Goal: Transaction & Acquisition: Purchase product/service

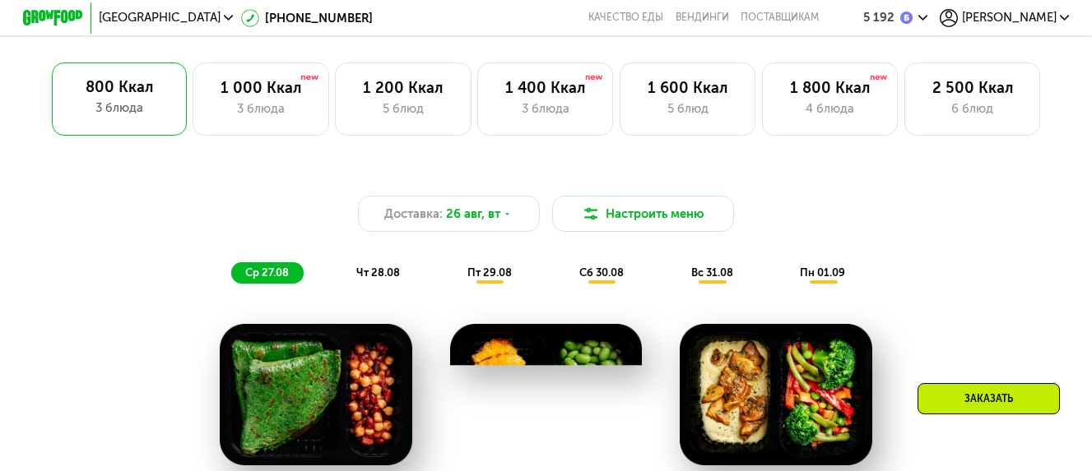
scroll to position [658, 0]
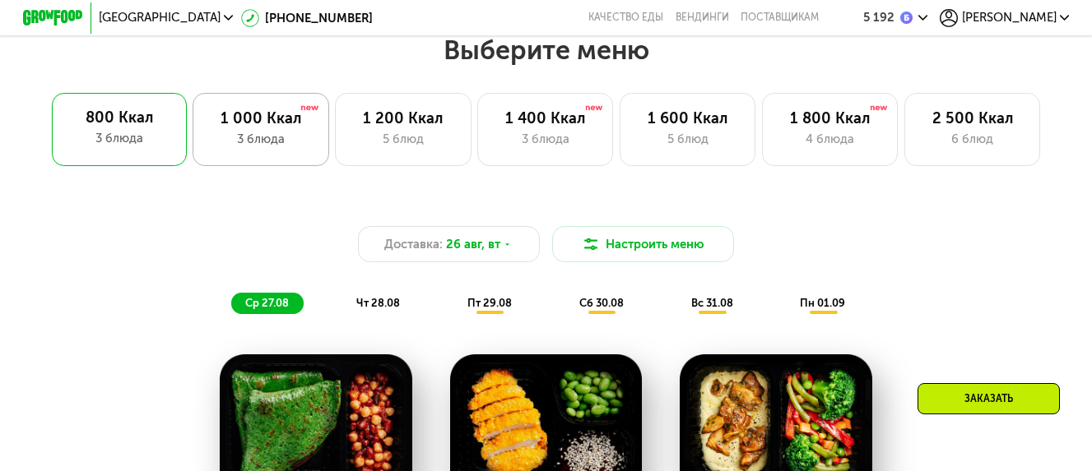
click at [267, 137] on div "3 блюда" at bounding box center [260, 139] width 104 height 18
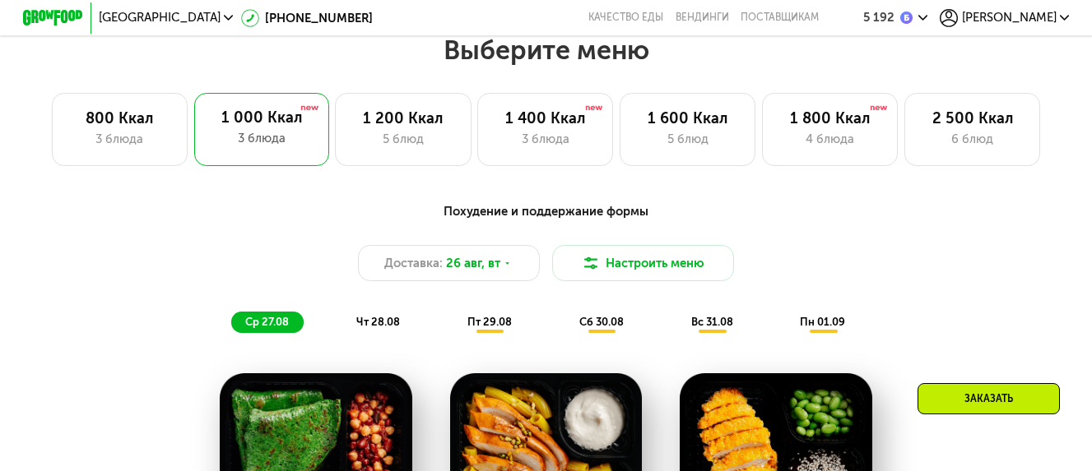
click at [518, 220] on div "Похудение и поддержание формы" at bounding box center [546, 211] width 898 height 19
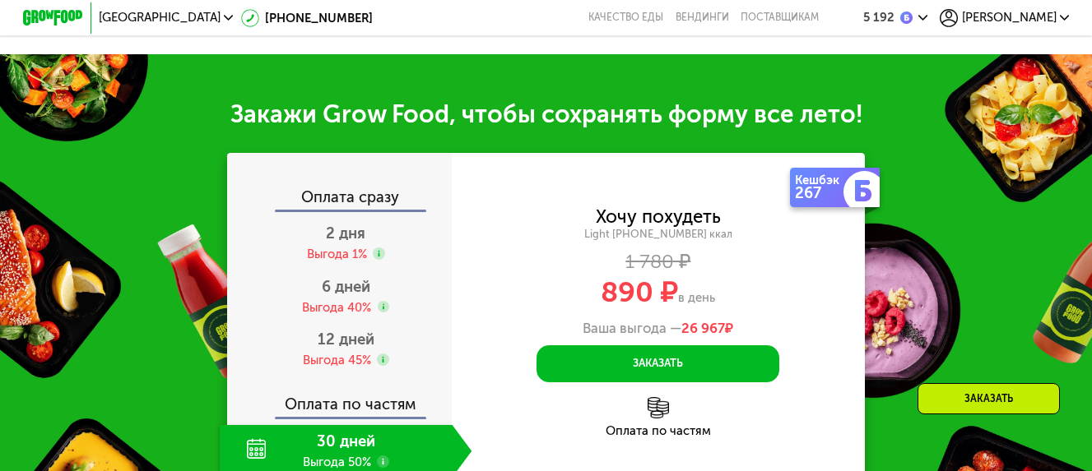
scroll to position [1563, 0]
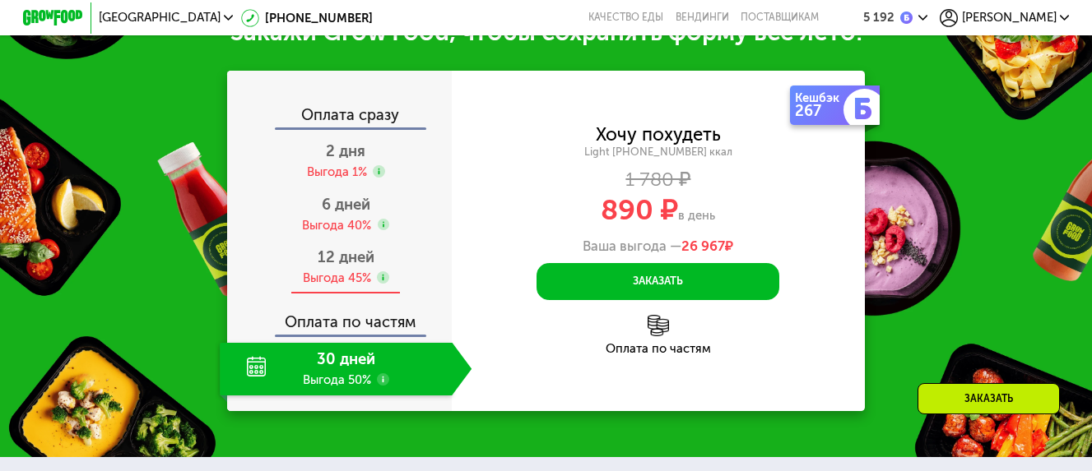
click at [350, 267] on div "12 дней" at bounding box center [346, 257] width 57 height 18
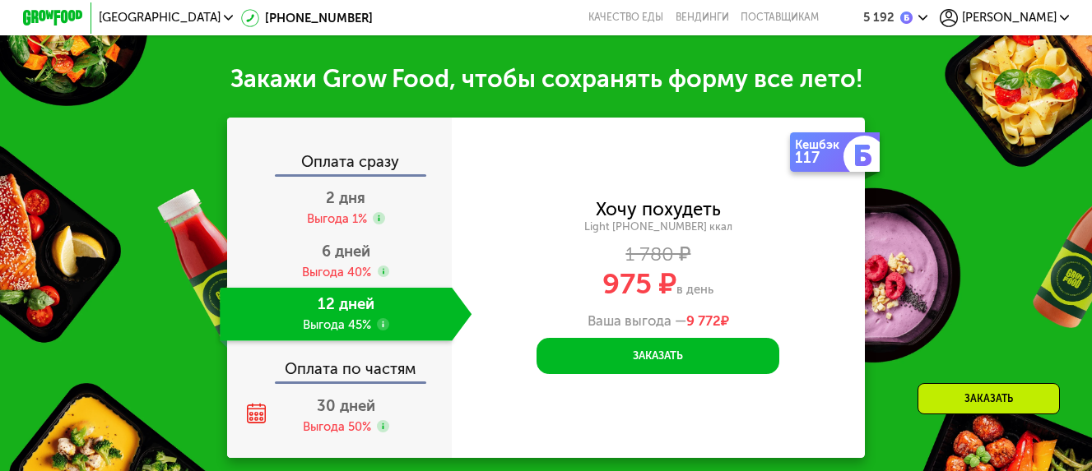
scroll to position [1626, 0]
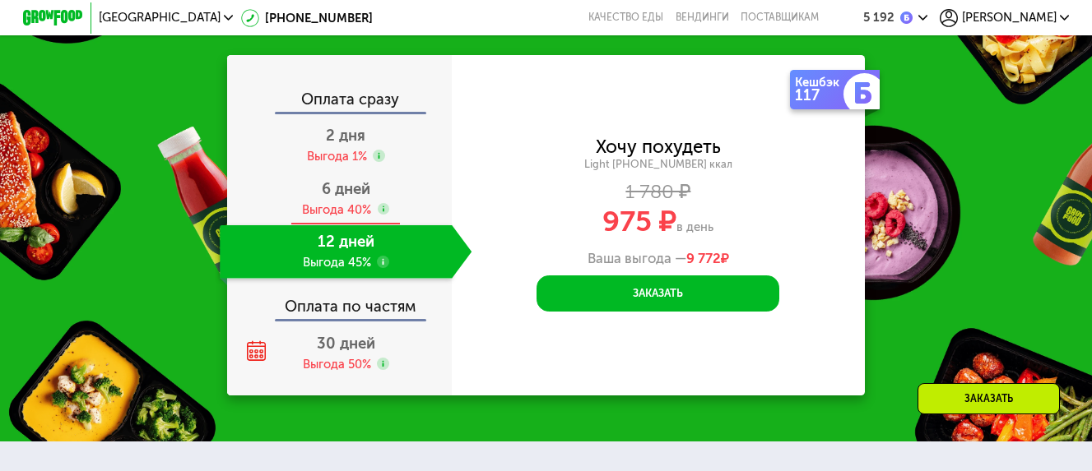
click at [304, 218] on div "Выгода 40%" at bounding box center [336, 210] width 69 height 16
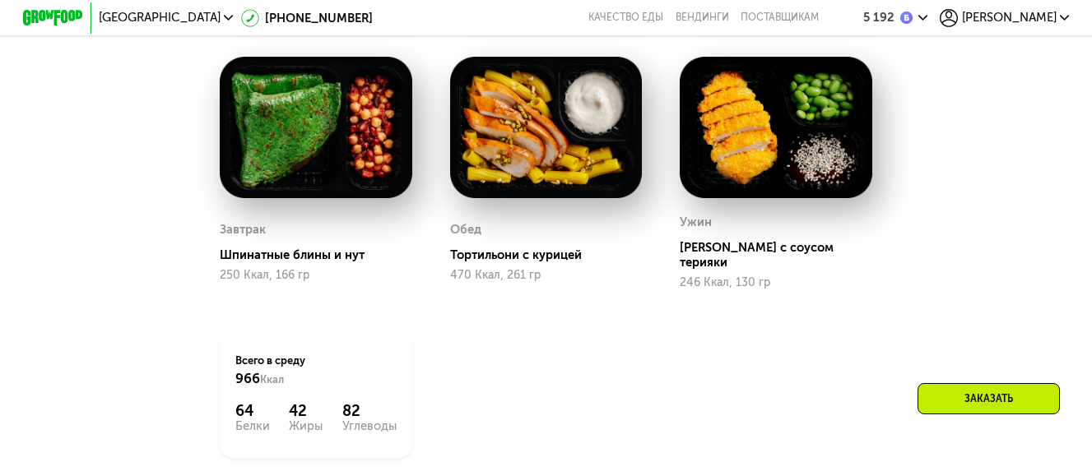
scroll to position [905, 0]
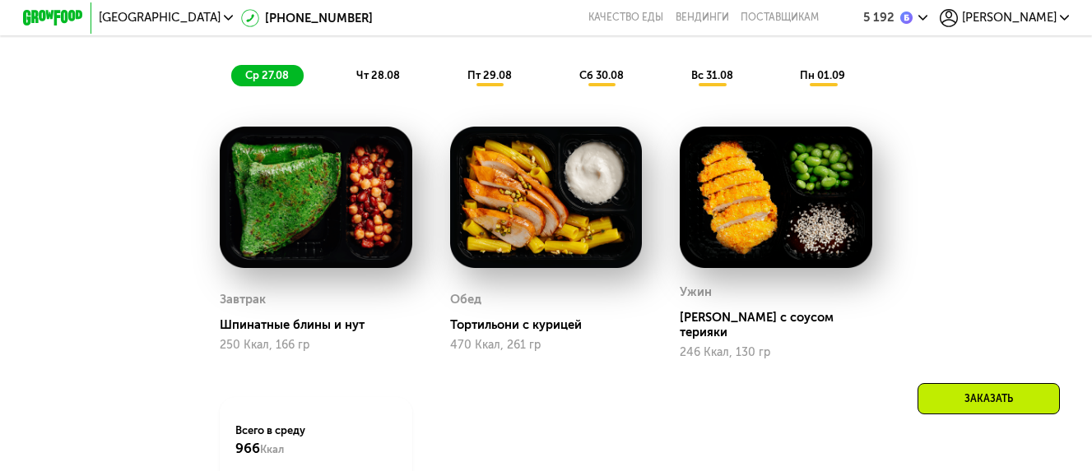
click at [383, 81] on span "чт 28.08" at bounding box center [378, 75] width 44 height 12
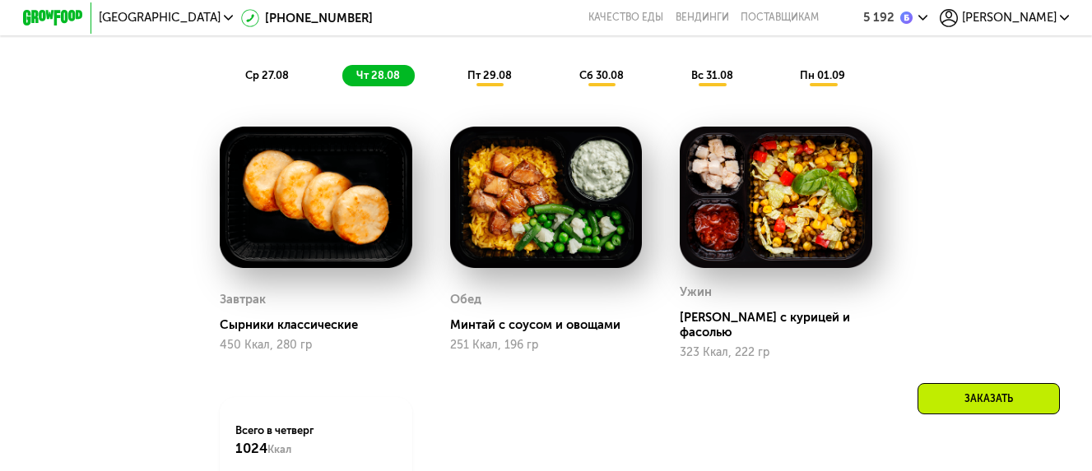
click at [485, 80] on span "пт 29.08" at bounding box center [489, 75] width 44 height 12
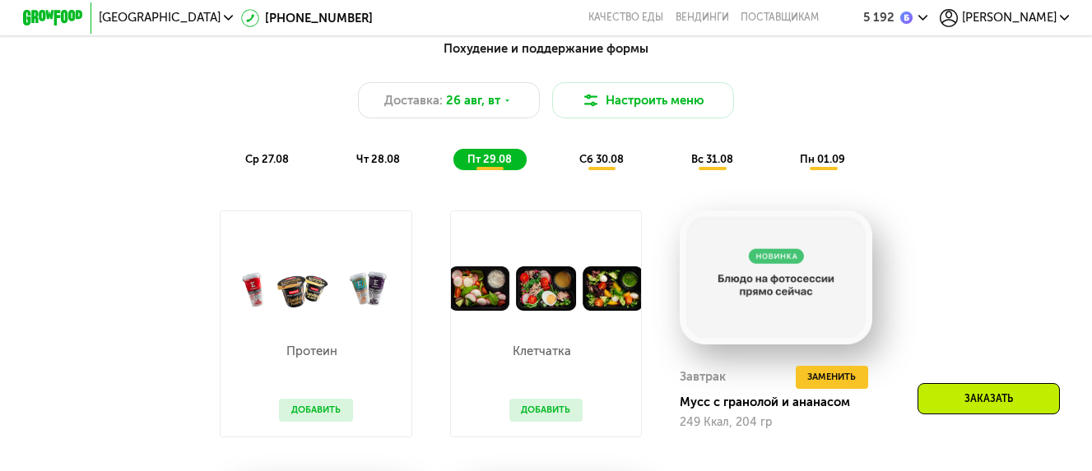
scroll to position [576, 0]
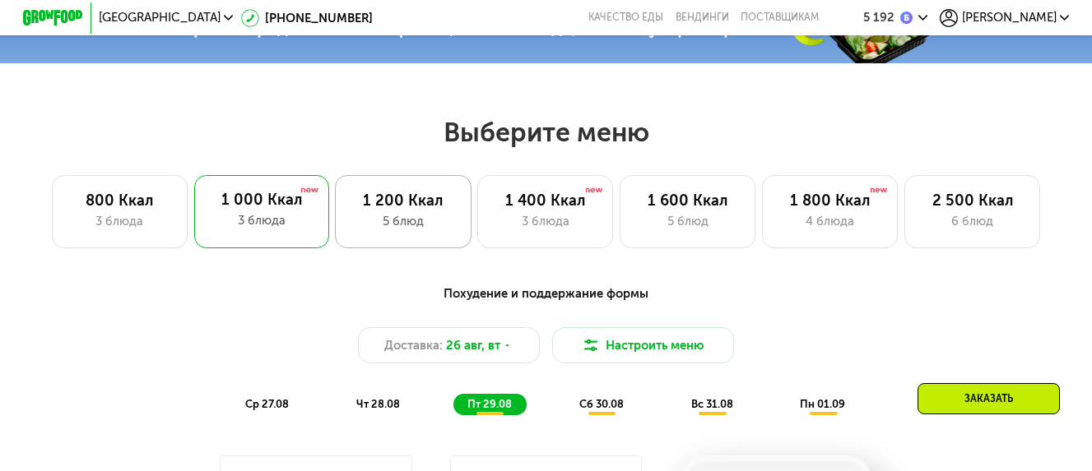
click at [383, 226] on div "5 блюд" at bounding box center [403, 221] width 104 height 18
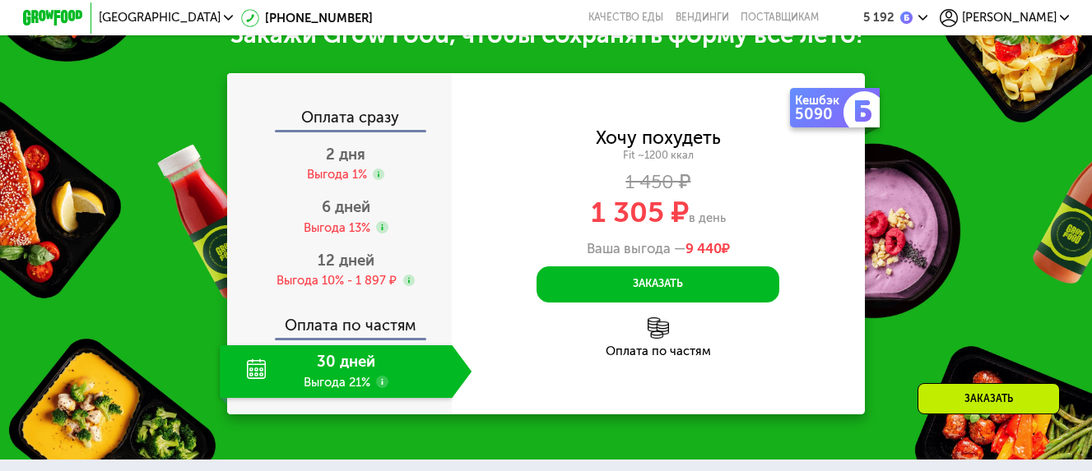
scroll to position [1646, 0]
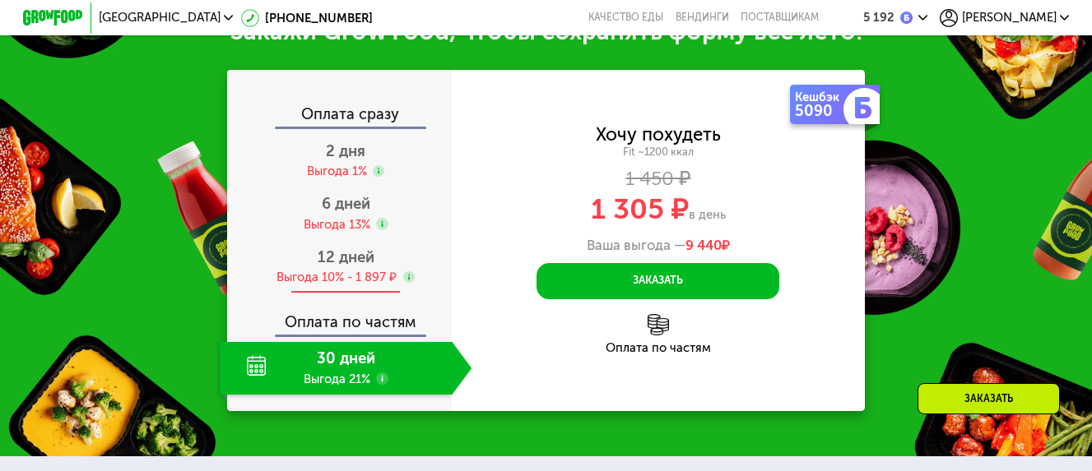
click at [409, 272] on use at bounding box center [409, 278] width 12 height 12
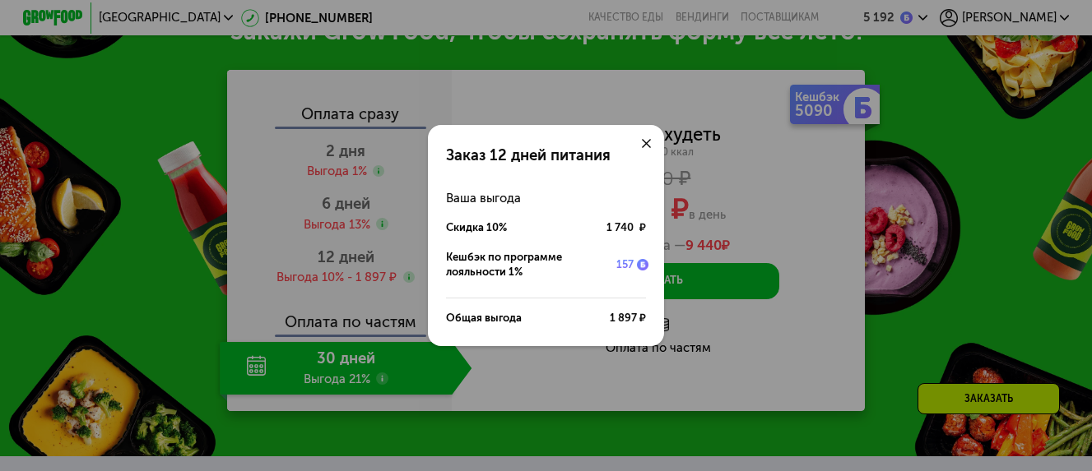
click at [875, 172] on div "Заказ 12 дней питания Ваша выгода Скидка 10% 1 740 ₽ Кешбэк по программе лояльн…" at bounding box center [546, 235] width 1092 height 471
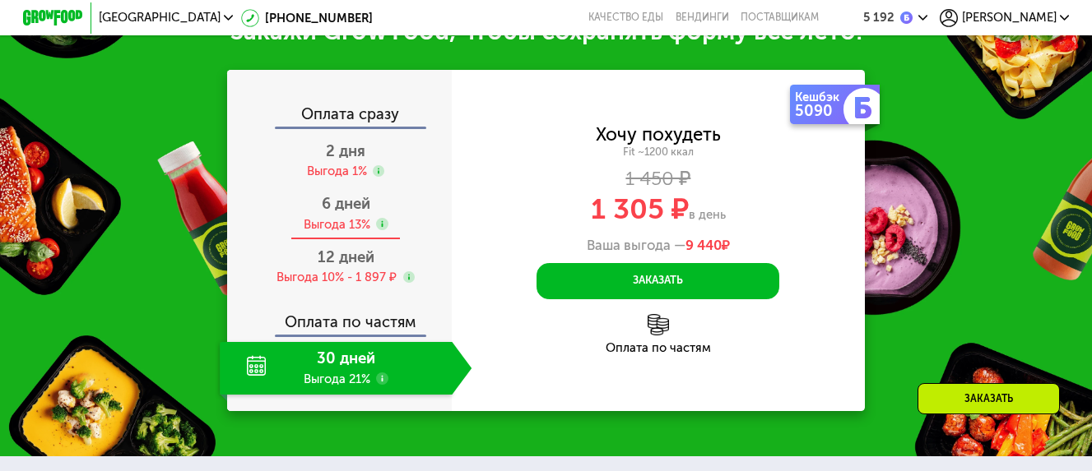
click at [349, 200] on span "6 дней" at bounding box center [346, 204] width 49 height 18
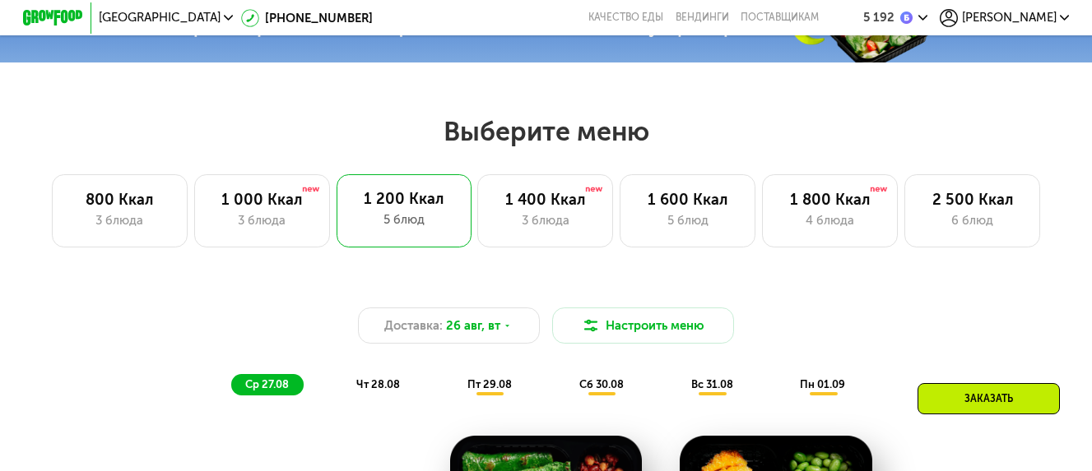
scroll to position [576, 0]
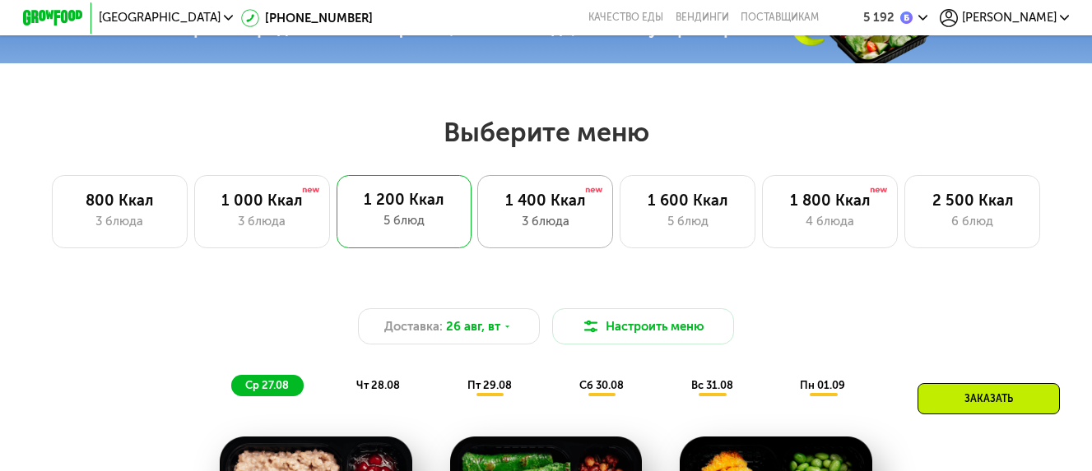
click at [513, 201] on div "1 400 Ккал" at bounding box center [545, 201] width 104 height 18
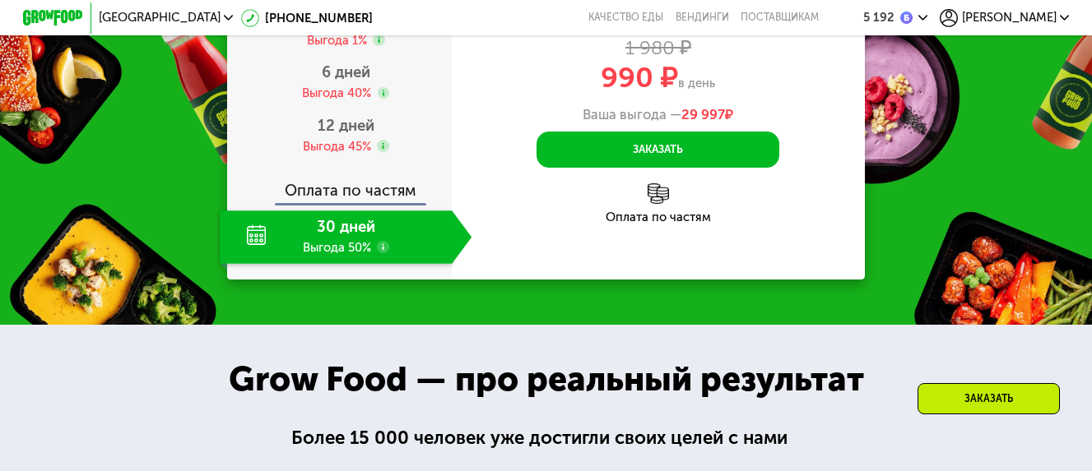
scroll to position [1563, 0]
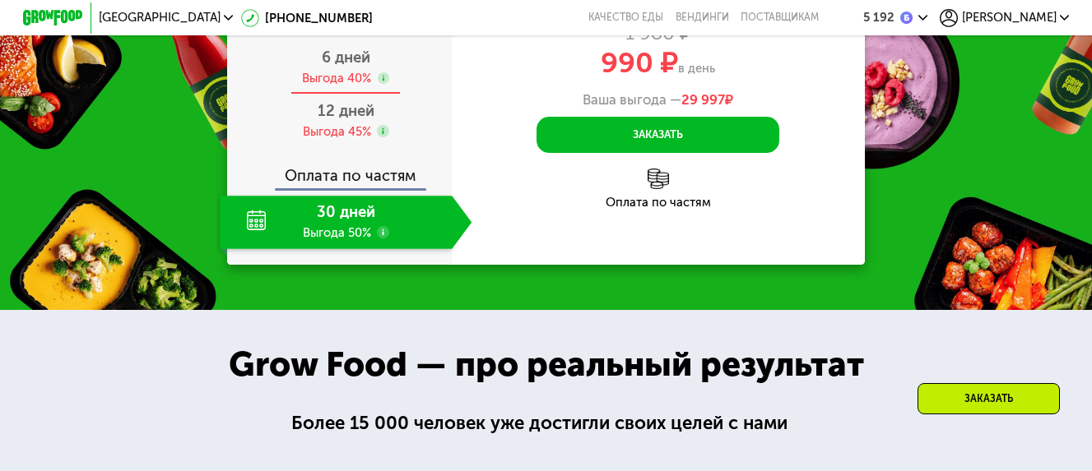
click at [314, 86] on div "Выгода 40%" at bounding box center [336, 78] width 69 height 16
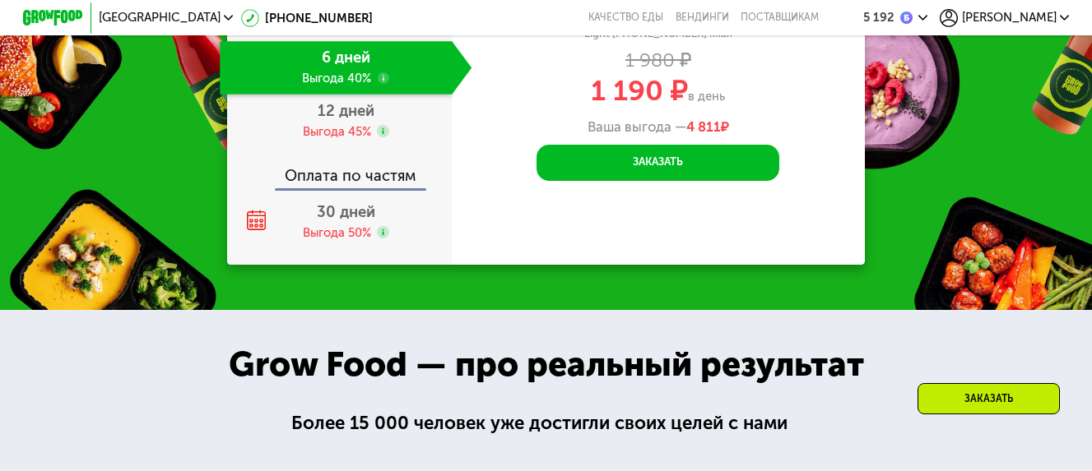
click at [913, 16] on div "5 192" at bounding box center [887, 18] width 49 height 13
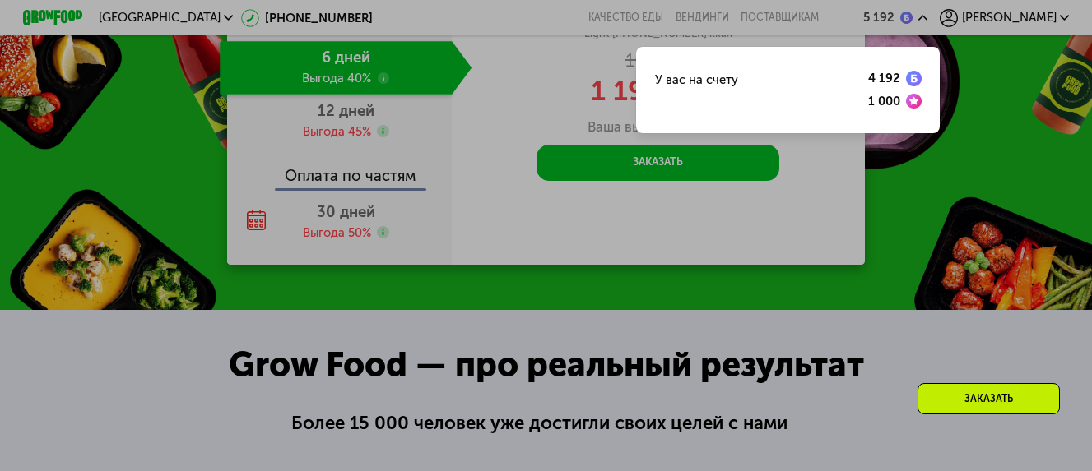
click at [921, 77] on img at bounding box center [913, 78] width 15 height 15
click at [921, 101] on img at bounding box center [913, 101] width 15 height 15
click at [900, 104] on div "1 000" at bounding box center [884, 101] width 32 height 12
click at [969, 165] on div at bounding box center [546, 235] width 1092 height 471
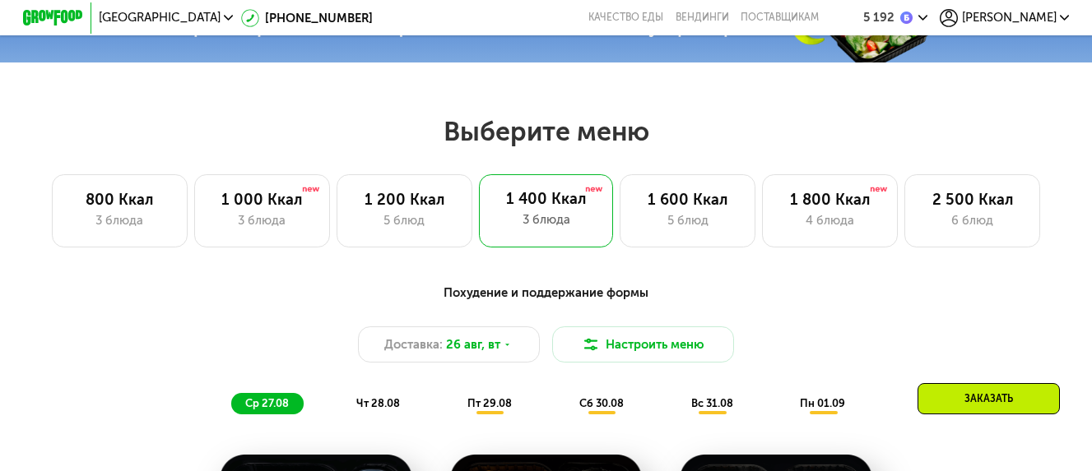
scroll to position [576, 0]
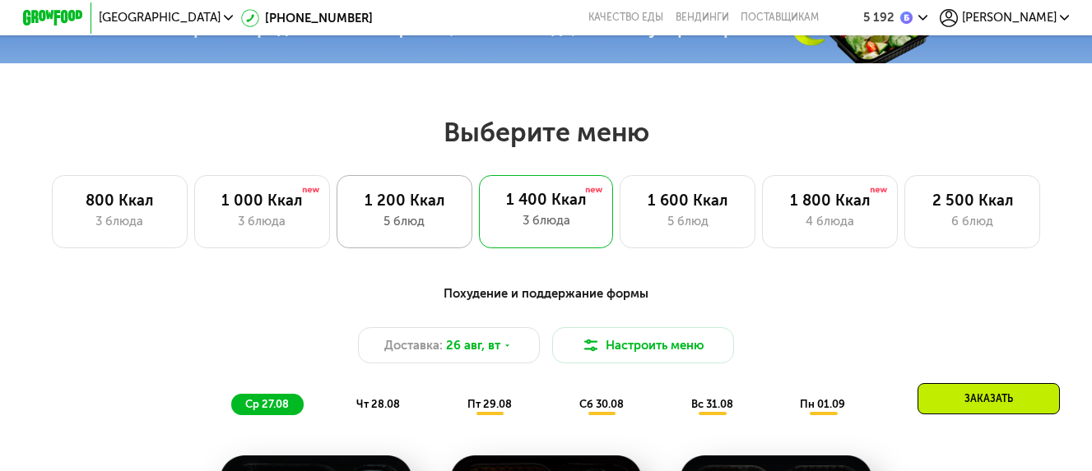
click at [415, 207] on div "1 200 Ккал" at bounding box center [404, 201] width 104 height 18
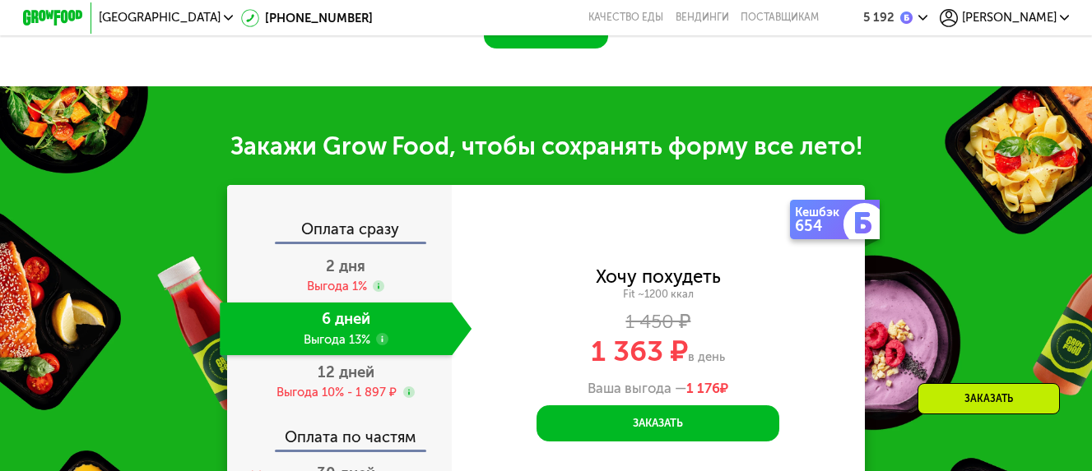
scroll to position [1646, 0]
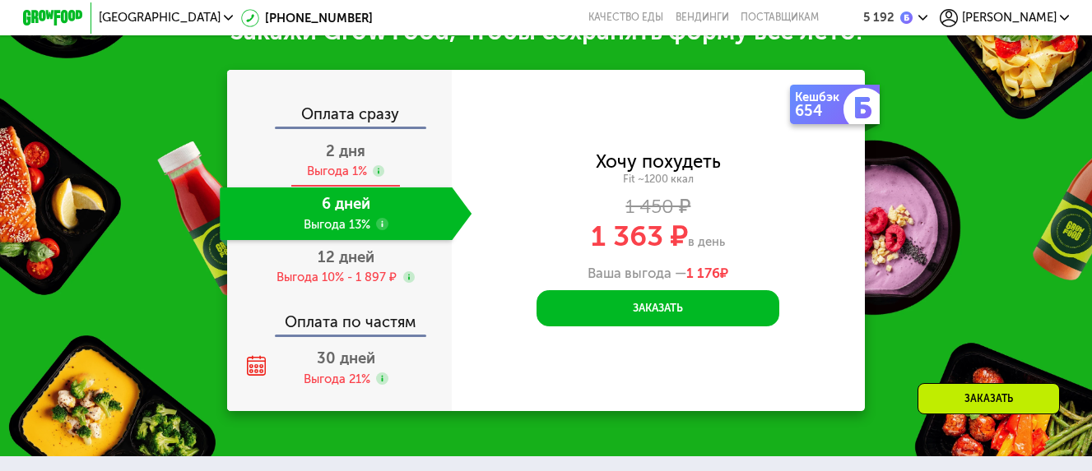
click at [347, 163] on div "Выгода 1%" at bounding box center [337, 171] width 60 height 16
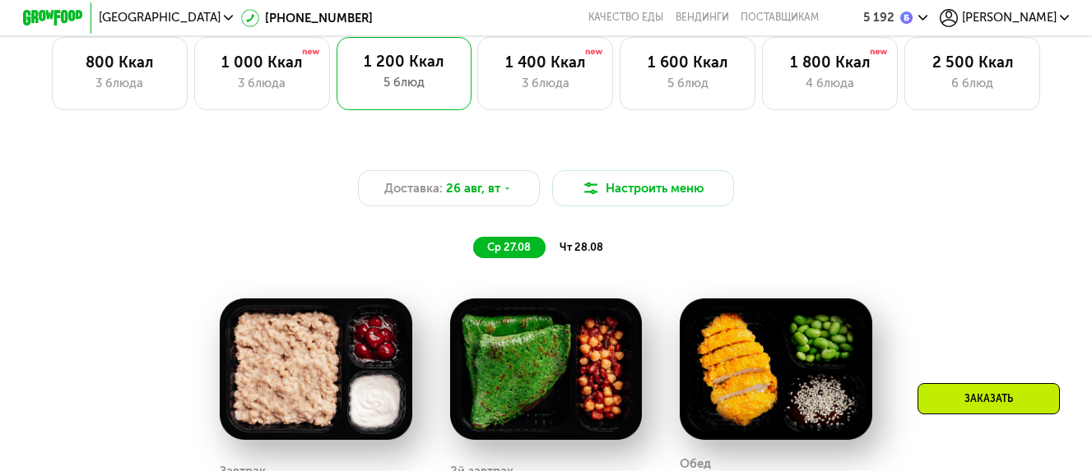
scroll to position [576, 0]
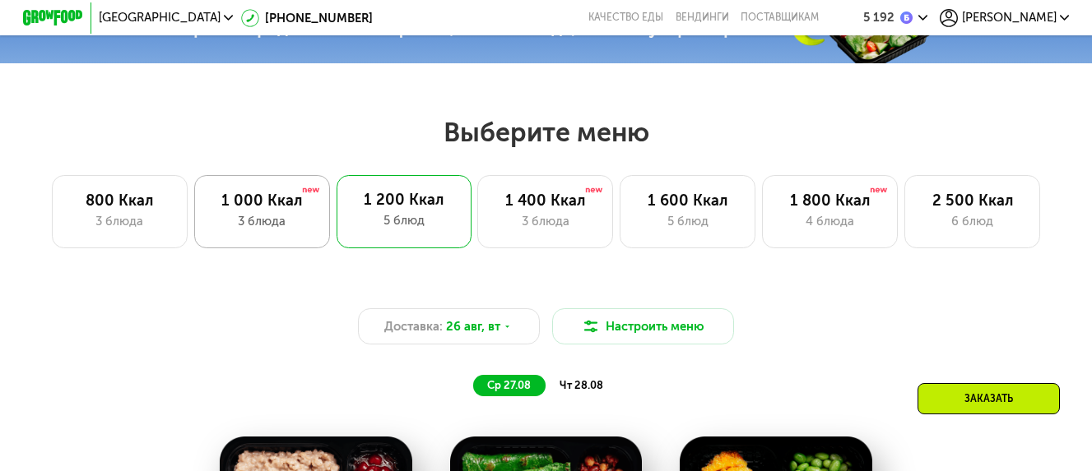
click at [283, 202] on div "1 000 Ккал" at bounding box center [262, 201] width 104 height 18
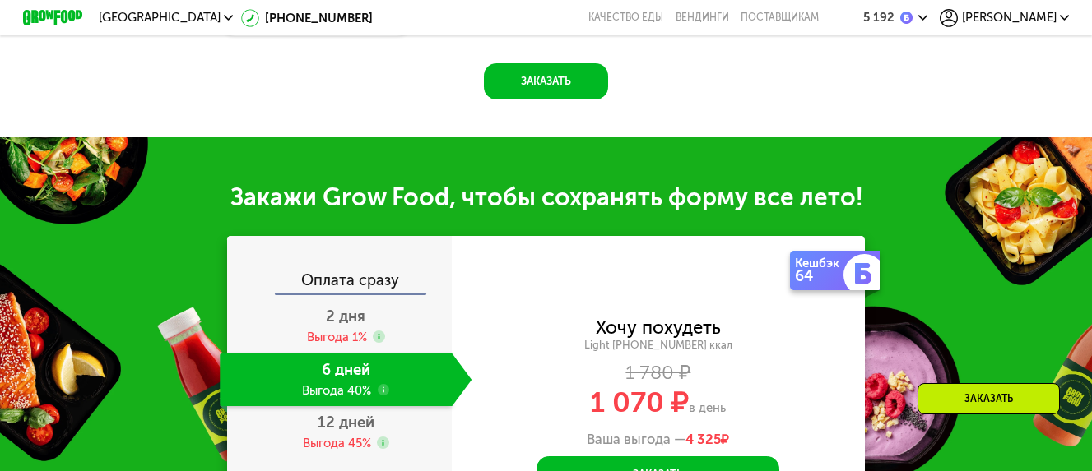
scroll to position [1399, 0]
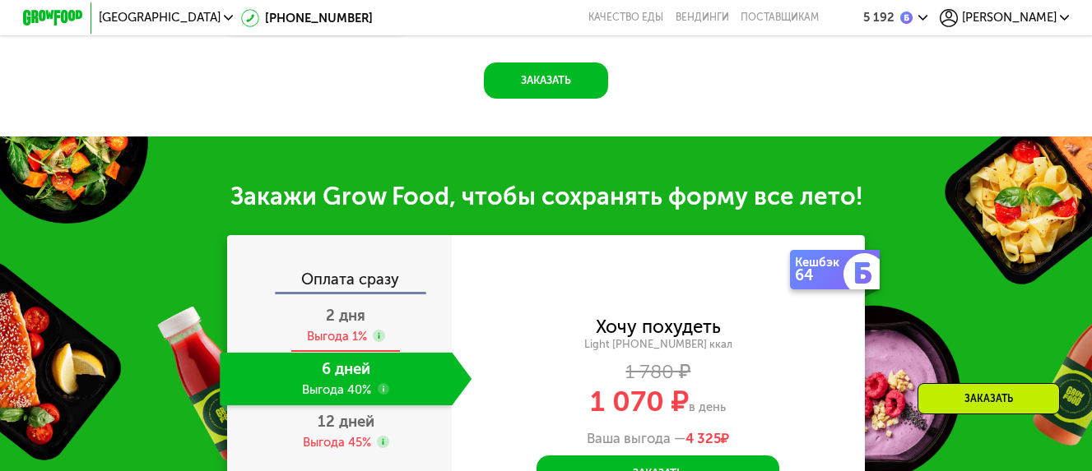
click at [356, 317] on span "2 дня" at bounding box center [345, 316] width 39 height 18
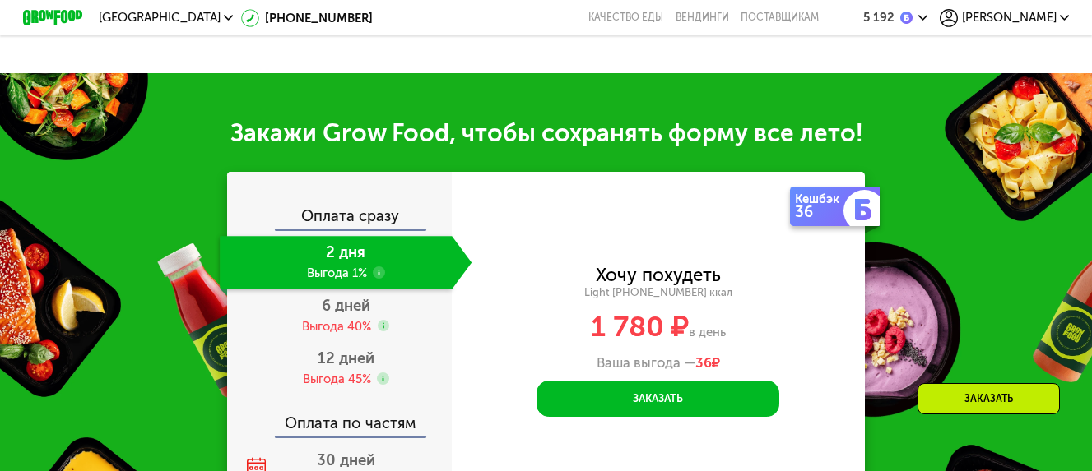
scroll to position [1481, 0]
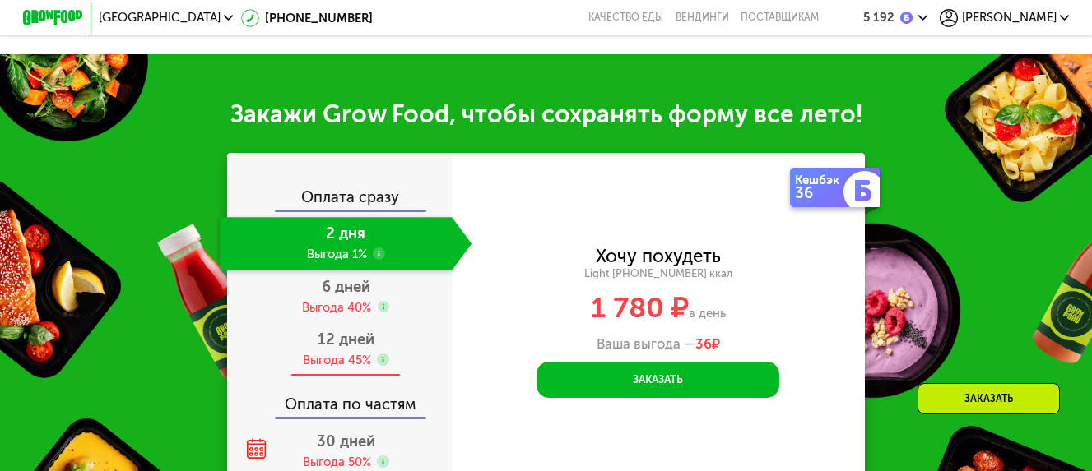
click at [361, 358] on div "Выгода 45%" at bounding box center [337, 360] width 68 height 16
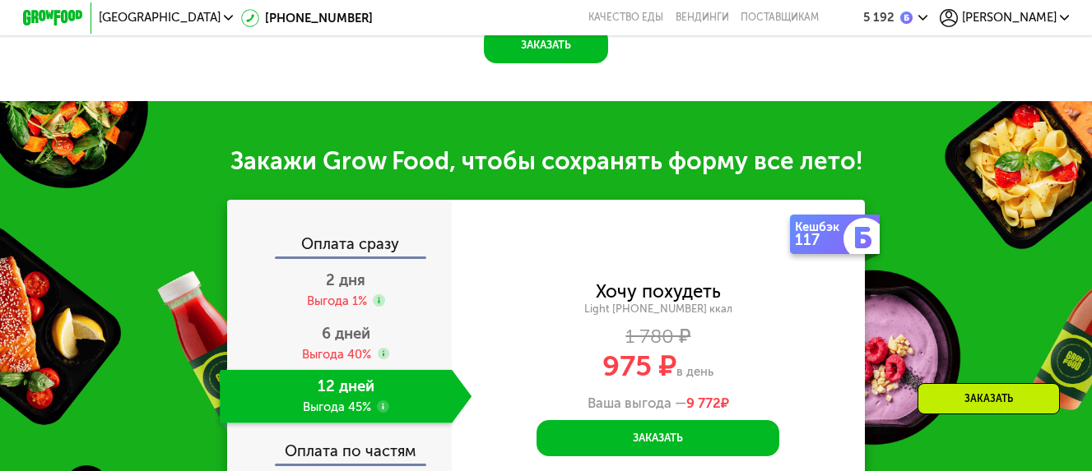
scroll to position [1544, 0]
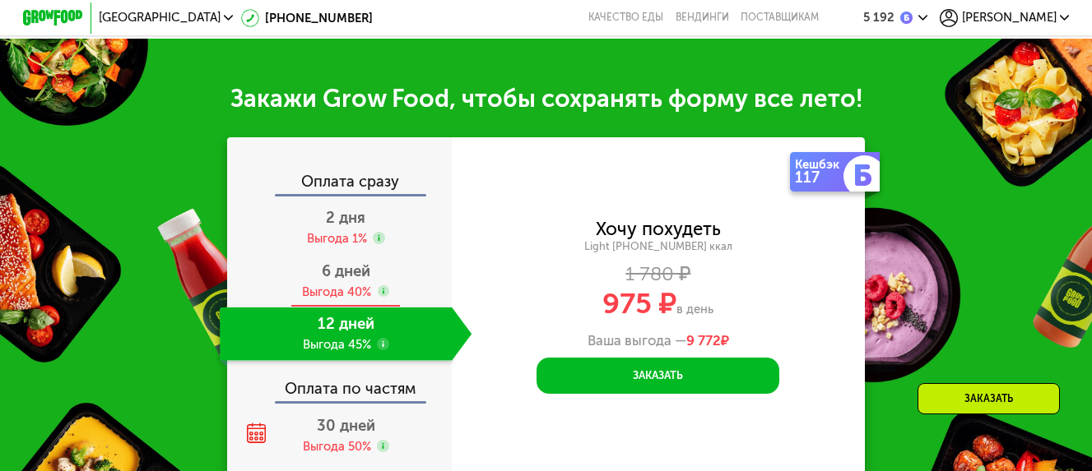
click at [341, 300] on div "Выгода 40%" at bounding box center [336, 292] width 69 height 16
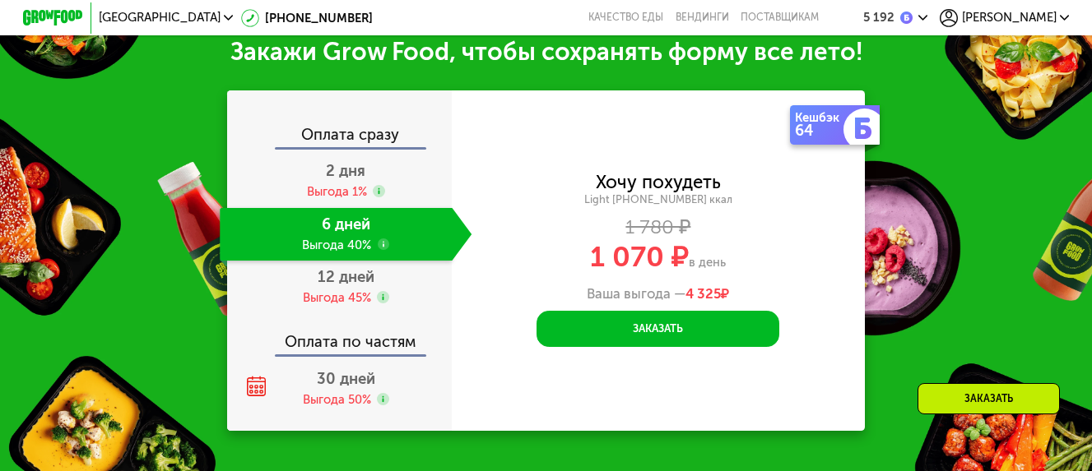
scroll to position [1481, 0]
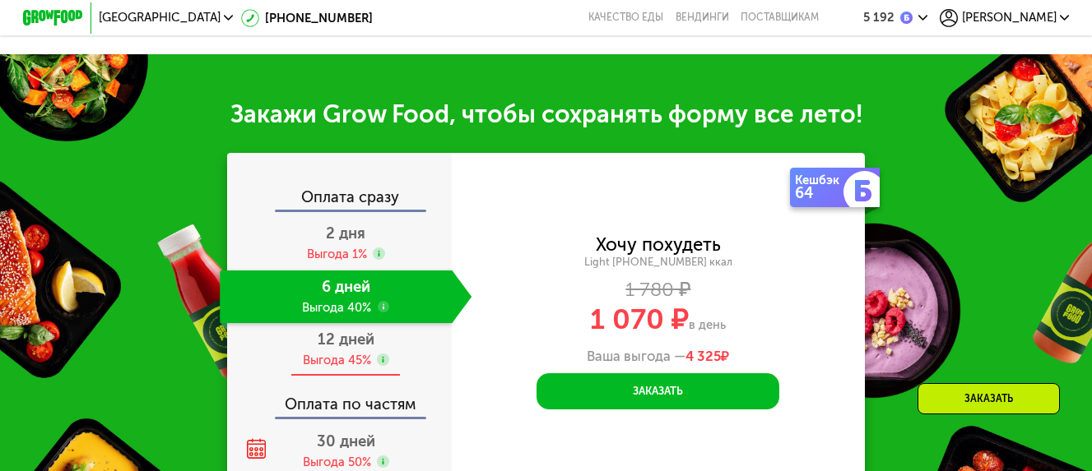
click at [342, 348] on span "12 дней" at bounding box center [346, 340] width 57 height 18
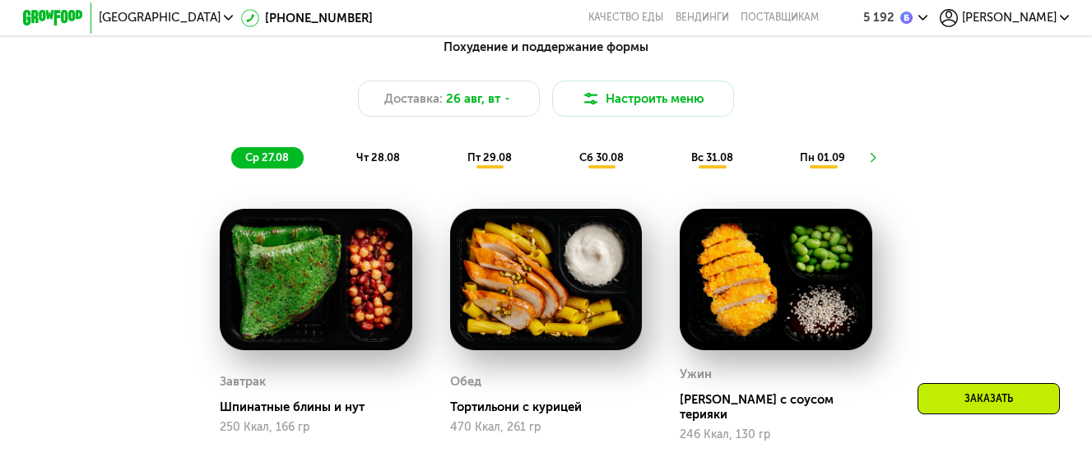
scroll to position [658, 0]
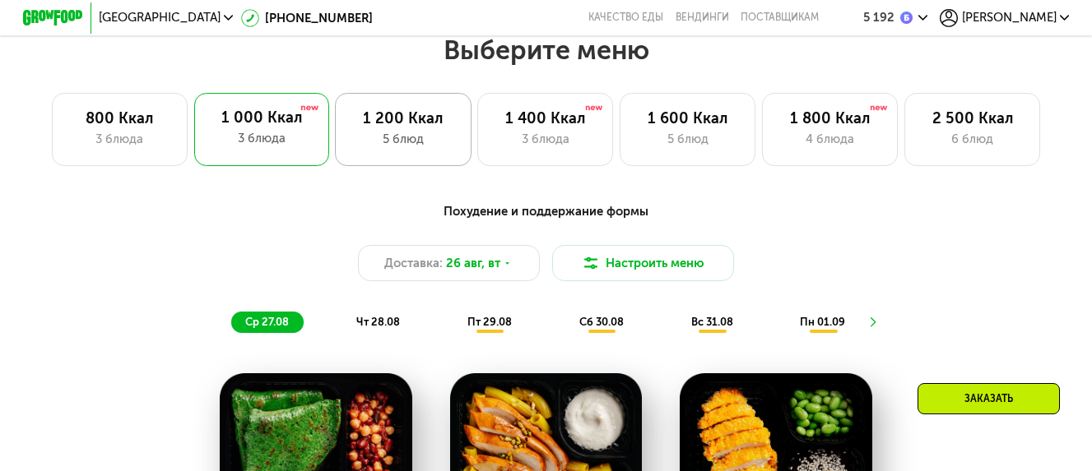
click at [438, 128] on div "1 200 Ккал" at bounding box center [403, 118] width 104 height 18
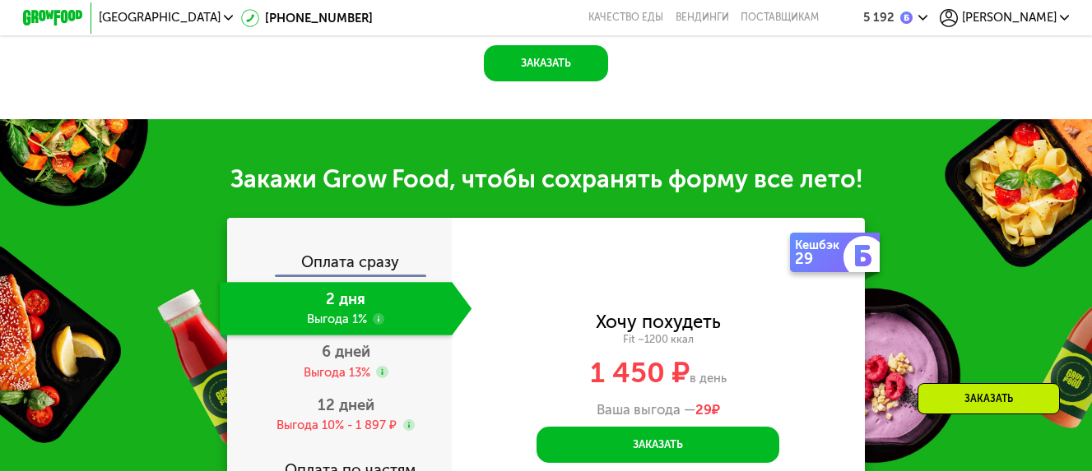
scroll to position [1563, 0]
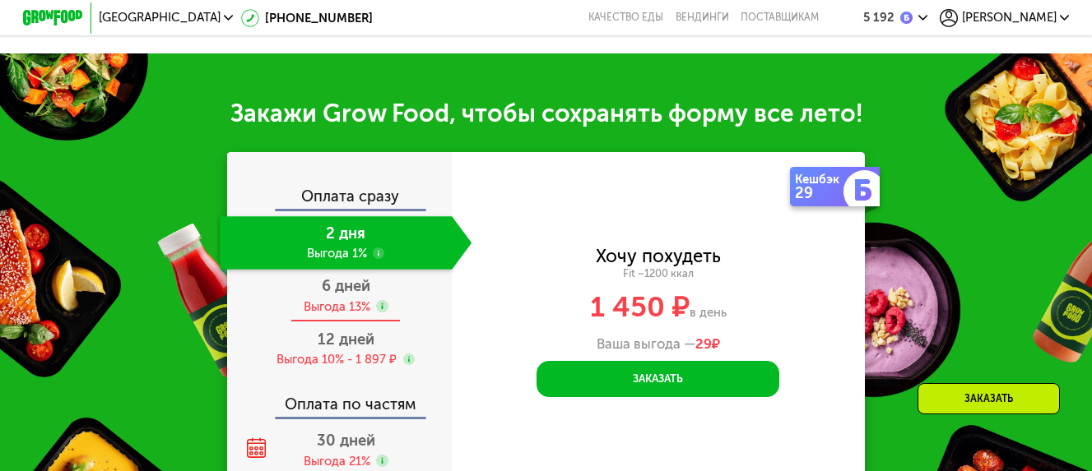
click at [325, 299] on div "Выгода 13%" at bounding box center [337, 307] width 67 height 16
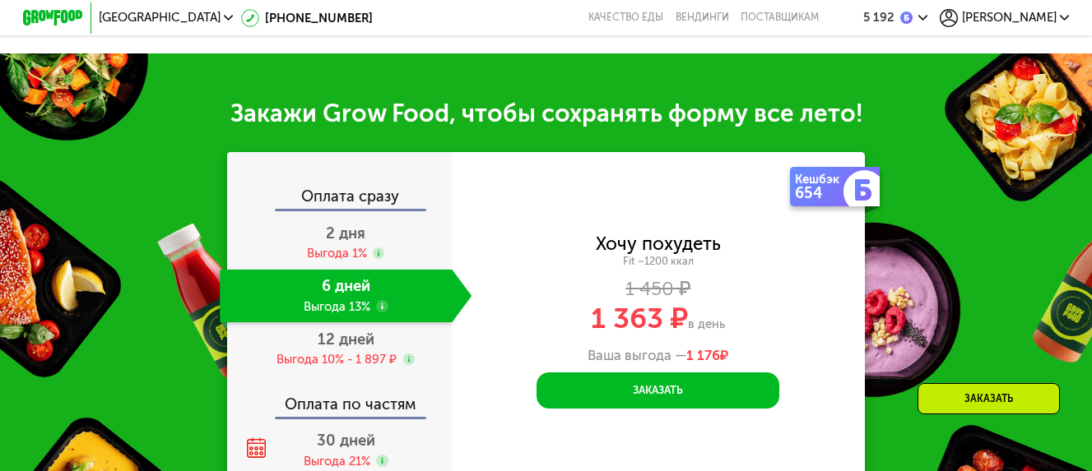
click at [379, 300] on use at bounding box center [382, 306] width 12 height 12
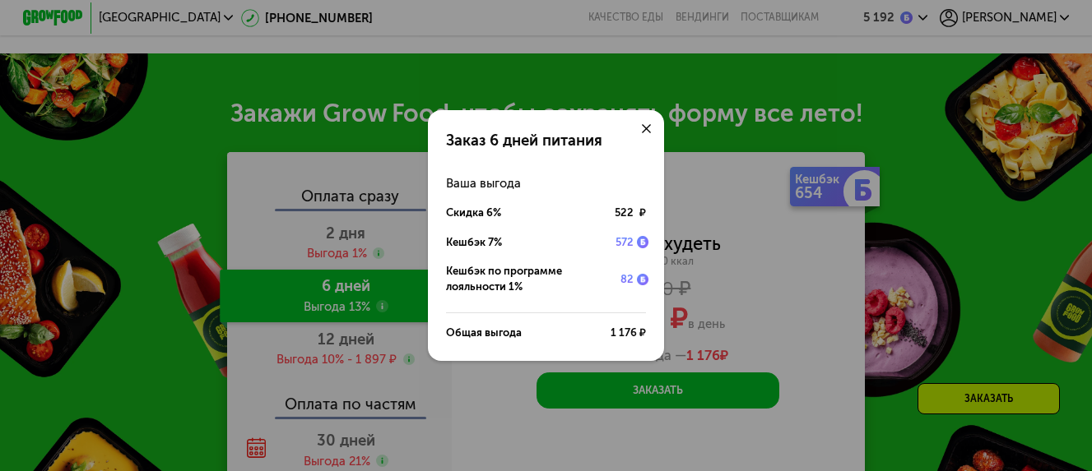
click at [890, 239] on div "Заказ 6 дней питания Ваша выгода Скидка 6% 522 ₽ Кешбэк 7% 572 Кешбэк по програ…" at bounding box center [546, 235] width 1092 height 471
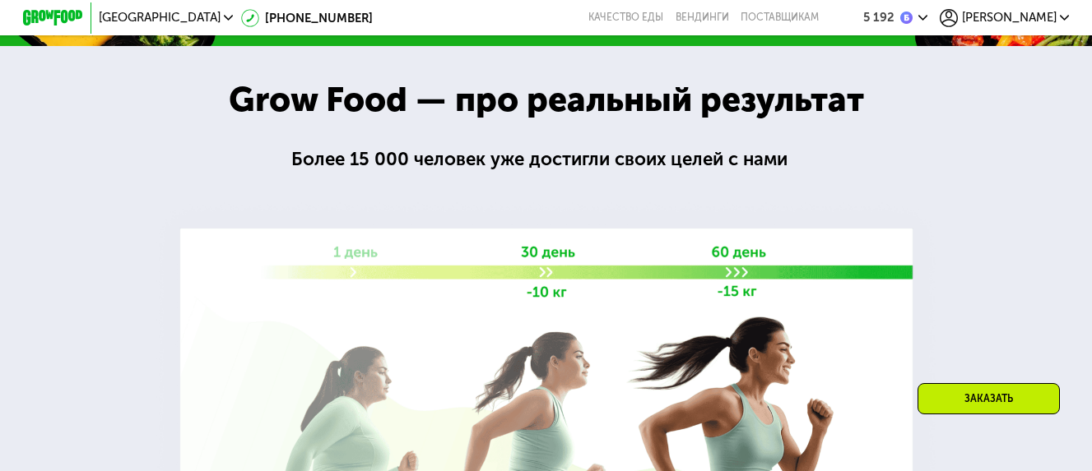
scroll to position [2057, 0]
